Goal: Use online tool/utility: Utilize a website feature to perform a specific function

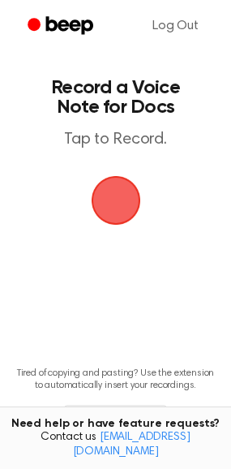
click at [127, 191] on span "button" at bounding box center [116, 200] width 74 height 74
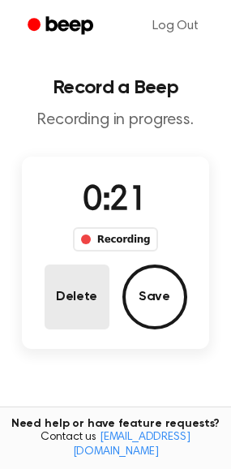
click at [68, 282] on button "Delete" at bounding box center [77, 297] width 65 height 65
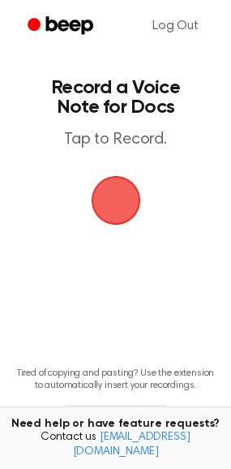
click at [92, 176] on button "button" at bounding box center [116, 200] width 49 height 49
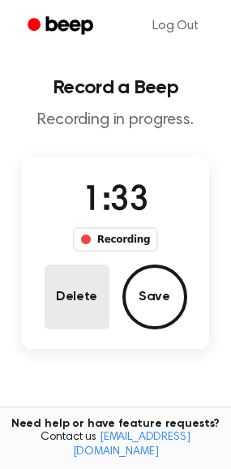
click at [81, 305] on button "Delete" at bounding box center [77, 297] width 65 height 65
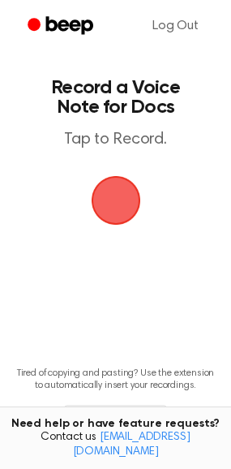
click at [105, 191] on span "button" at bounding box center [115, 201] width 80 height 80
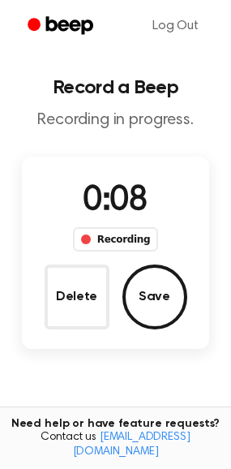
click at [33, 267] on div "0:08 Recording Delete Save" at bounding box center [116, 252] width 188 height 153
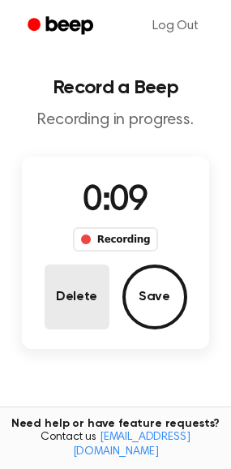
click at [77, 289] on button "Delete" at bounding box center [77, 297] width 65 height 65
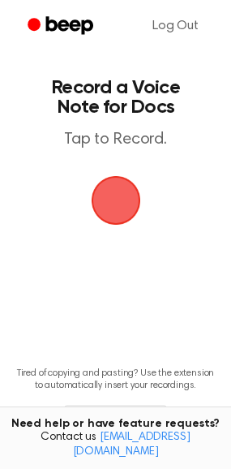
click at [124, 207] on span "button" at bounding box center [115, 200] width 68 height 68
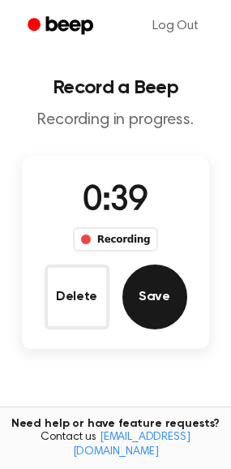
click at [169, 313] on button "Save" at bounding box center [155, 297] width 65 height 65
